Goal: Transaction & Acquisition: Purchase product/service

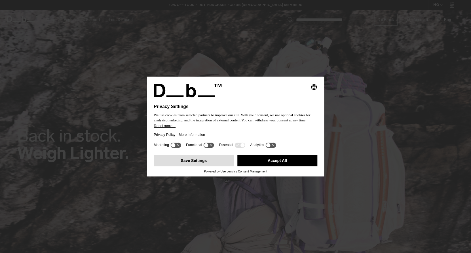
click at [191, 163] on button "Save Settings" at bounding box center [194, 160] width 80 height 11
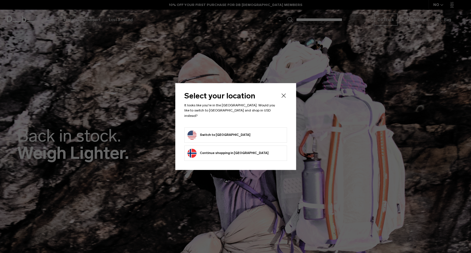
click at [218, 131] on button "Switch to United States" at bounding box center [219, 135] width 63 height 9
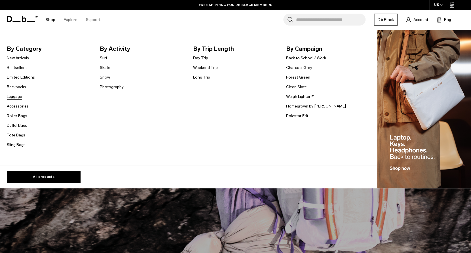
click at [13, 97] on link "Luggage" at bounding box center [14, 97] width 15 height 6
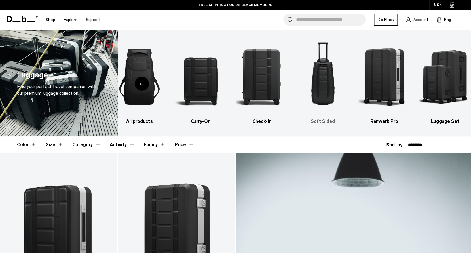
click at [321, 85] on img "4 / 6" at bounding box center [322, 76] width 51 height 77
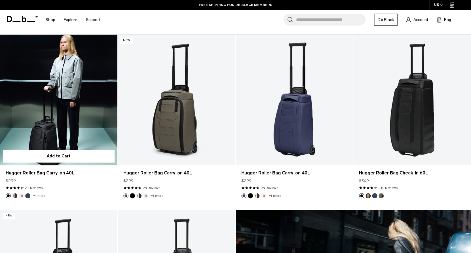
scroll to position [117, 0]
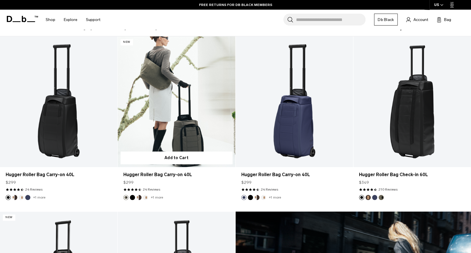
click at [177, 110] on link "Hugger Roller Bag Carry-on 40L" at bounding box center [176, 101] width 117 height 131
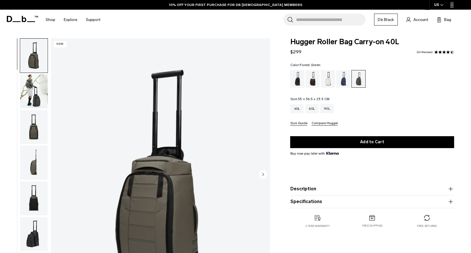
click at [32, 242] on img "button" at bounding box center [34, 234] width 28 height 34
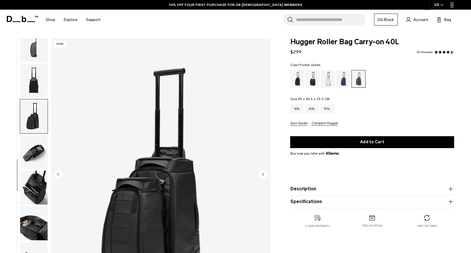
scroll to position [118, 0]
click at [35, 119] on img "button" at bounding box center [34, 116] width 28 height 34
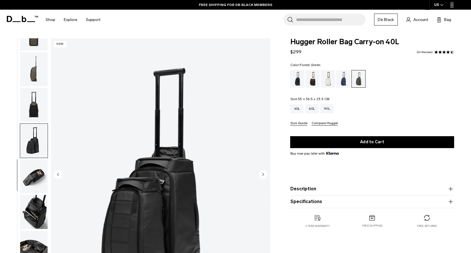
click at [35, 102] on img "button" at bounding box center [34, 105] width 28 height 34
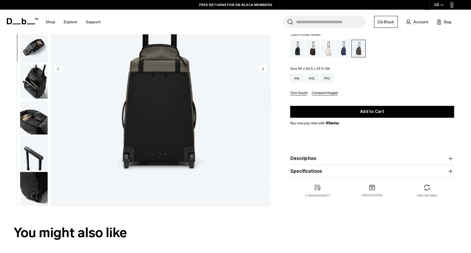
scroll to position [106, 0]
click at [36, 129] on img "button" at bounding box center [34, 117] width 28 height 34
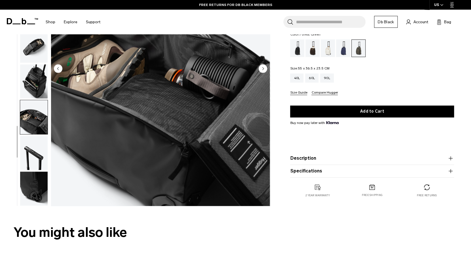
click at [38, 193] on img "button" at bounding box center [34, 189] width 28 height 34
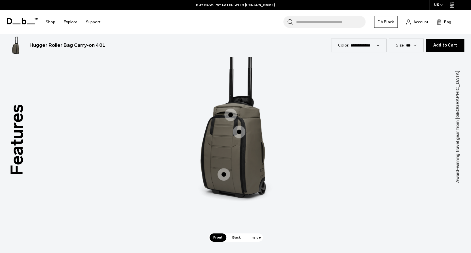
scroll to position [748, 0]
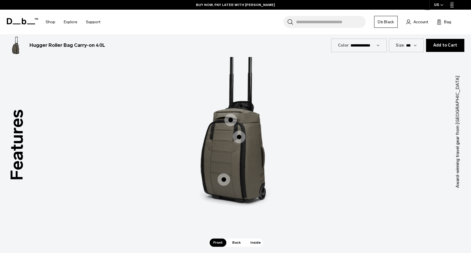
click at [235, 243] on span "Back" at bounding box center [237, 243] width 16 height 8
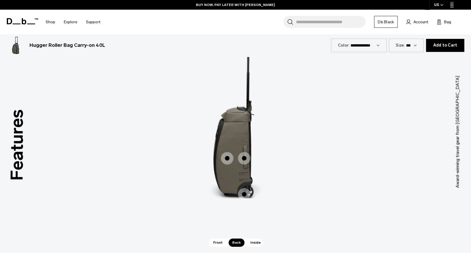
click at [243, 159] on span "2 / 3" at bounding box center [244, 158] width 12 height 12
drag, startPoint x: 243, startPoint y: 159, endPoint x: 199, endPoint y: 160, distance: 44.6
click at [199, 160] on div "Rib Cage Construction. Rib Cage Construction. 80mm Classic Hugger Roller Wheels…" at bounding box center [236, 123] width 170 height 213
click at [253, 244] on span "Inside" at bounding box center [256, 243] width 18 height 8
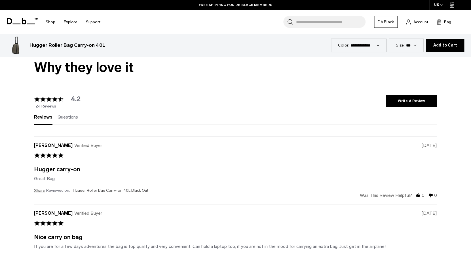
scroll to position [1418, 0]
